Goal: Task Accomplishment & Management: Manage account settings

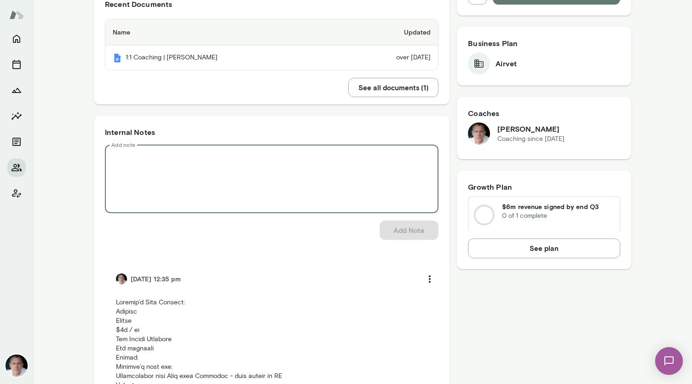
click at [169, 153] on textarea "Add note" at bounding box center [271, 178] width 321 height 53
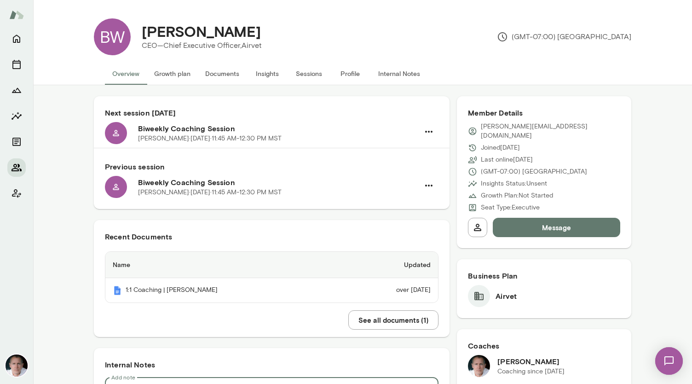
click at [15, 166] on icon "Members" at bounding box center [16, 167] width 11 height 11
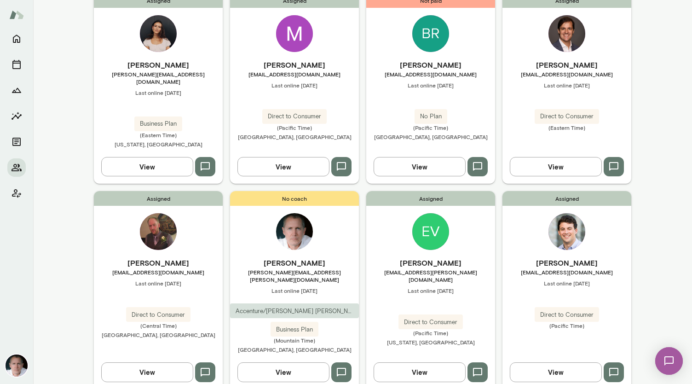
scroll to position [627, 0]
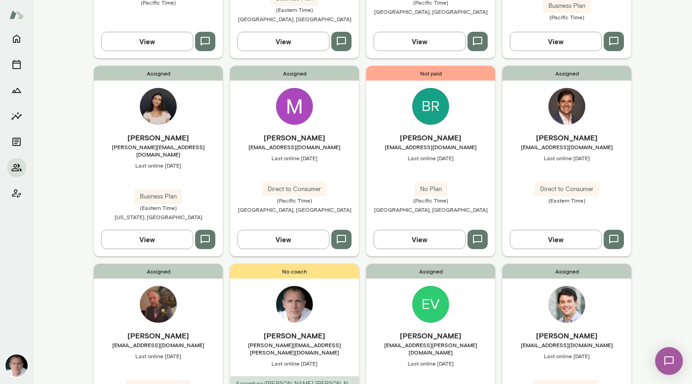
click at [570, 88] on img at bounding box center [566, 106] width 37 height 37
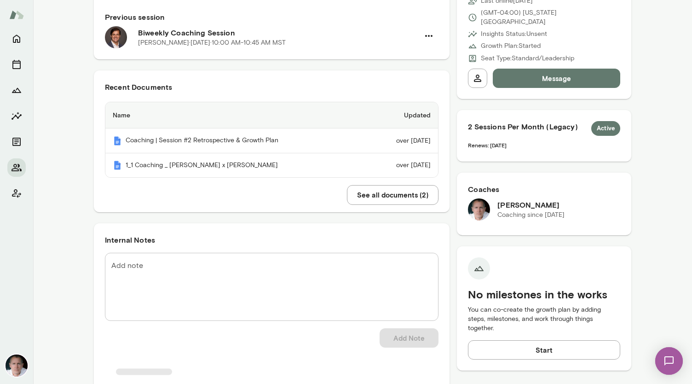
scroll to position [170, 0]
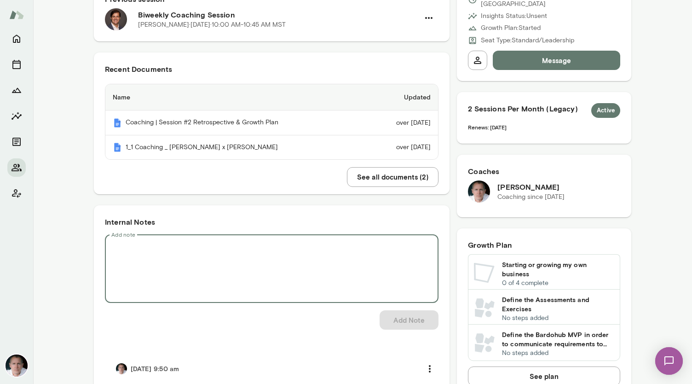
click at [199, 258] on textarea "Add note" at bounding box center [271, 268] width 321 height 53
paste textarea "**********"
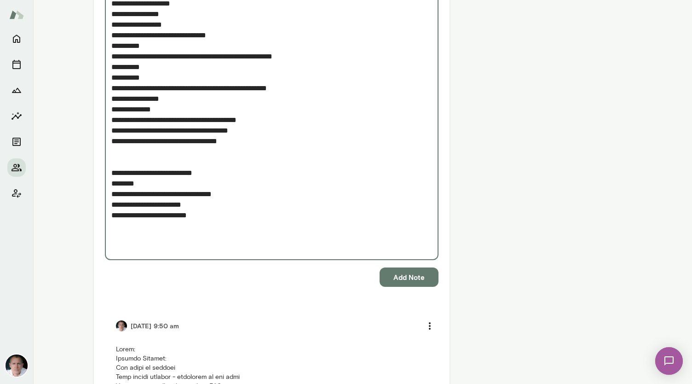
scroll to position [1413, 0]
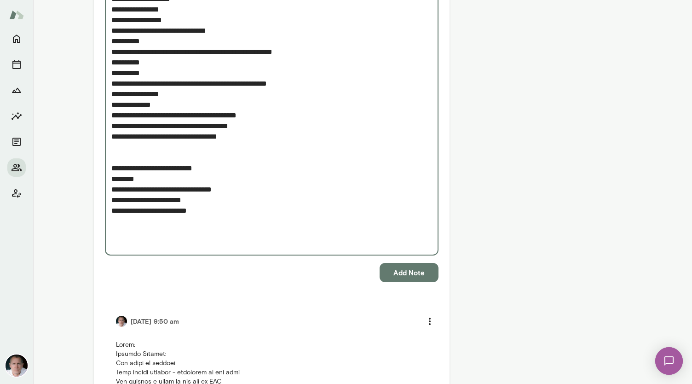
type textarea "**********"
click at [400, 267] on button "Add Note" at bounding box center [409, 272] width 59 height 19
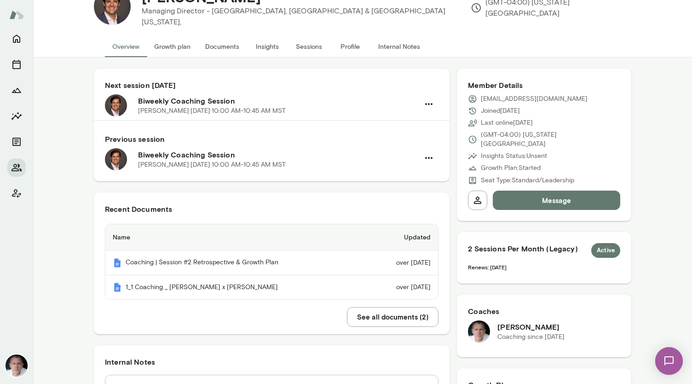
scroll to position [0, 0]
